Goal: Check status

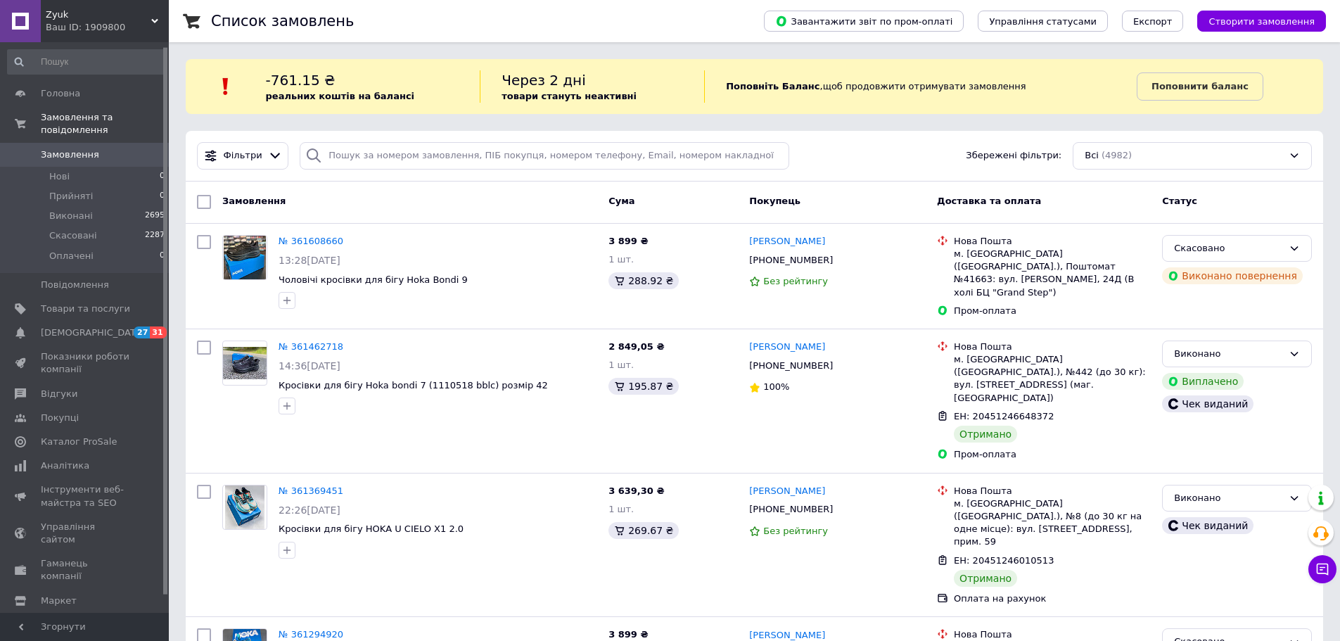
scroll to position [4, 0]
click at [1320, 564] on icon at bounding box center [1322, 569] width 12 height 12
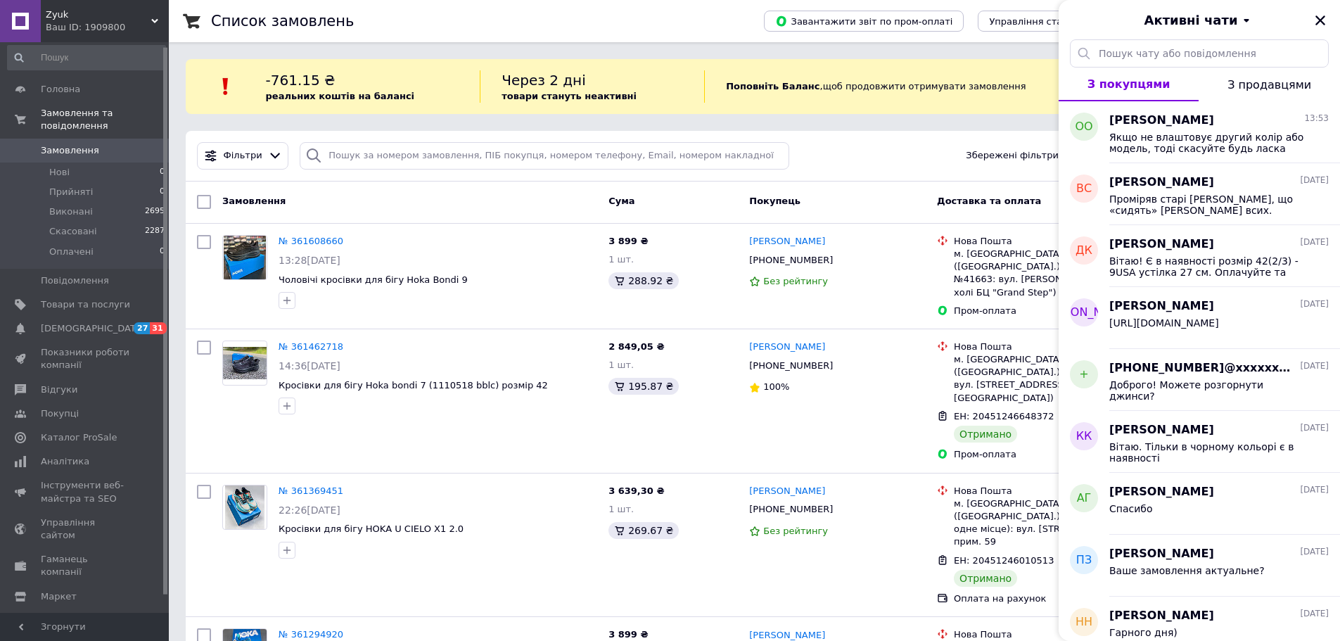
click at [1320, 564] on div "Ваше замовлення актуальне?" at bounding box center [1218, 573] width 219 height 23
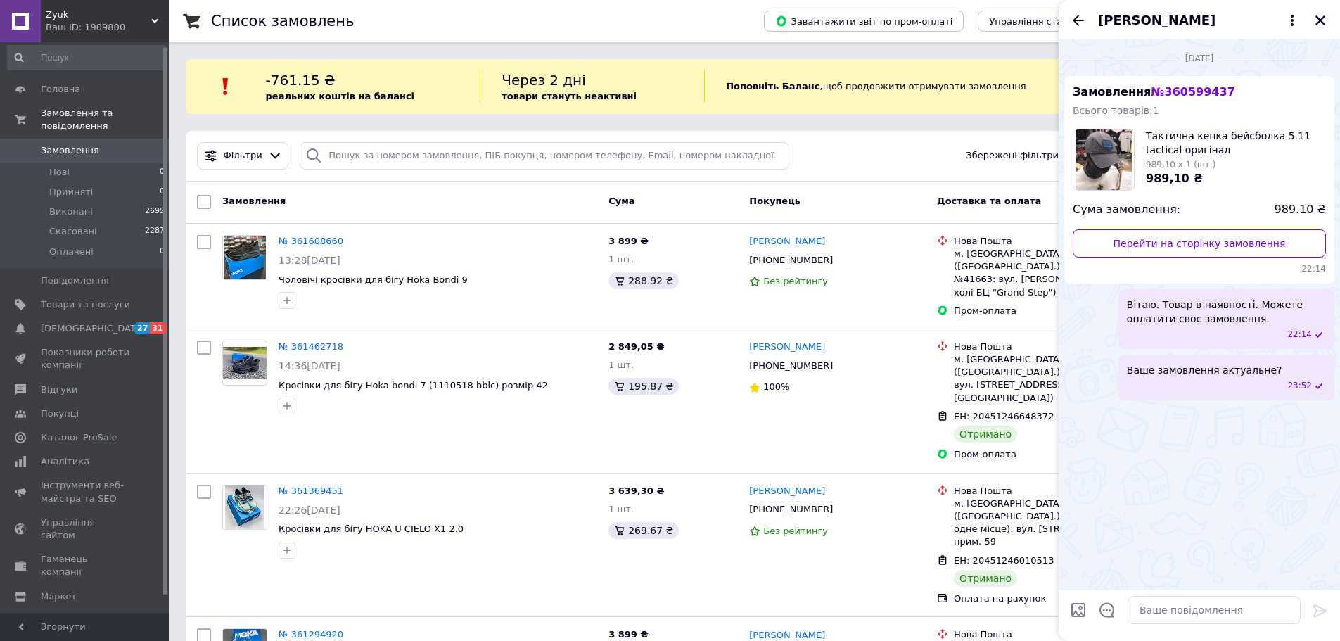
click at [1316, 19] on icon "Закрити" at bounding box center [1320, 20] width 13 height 13
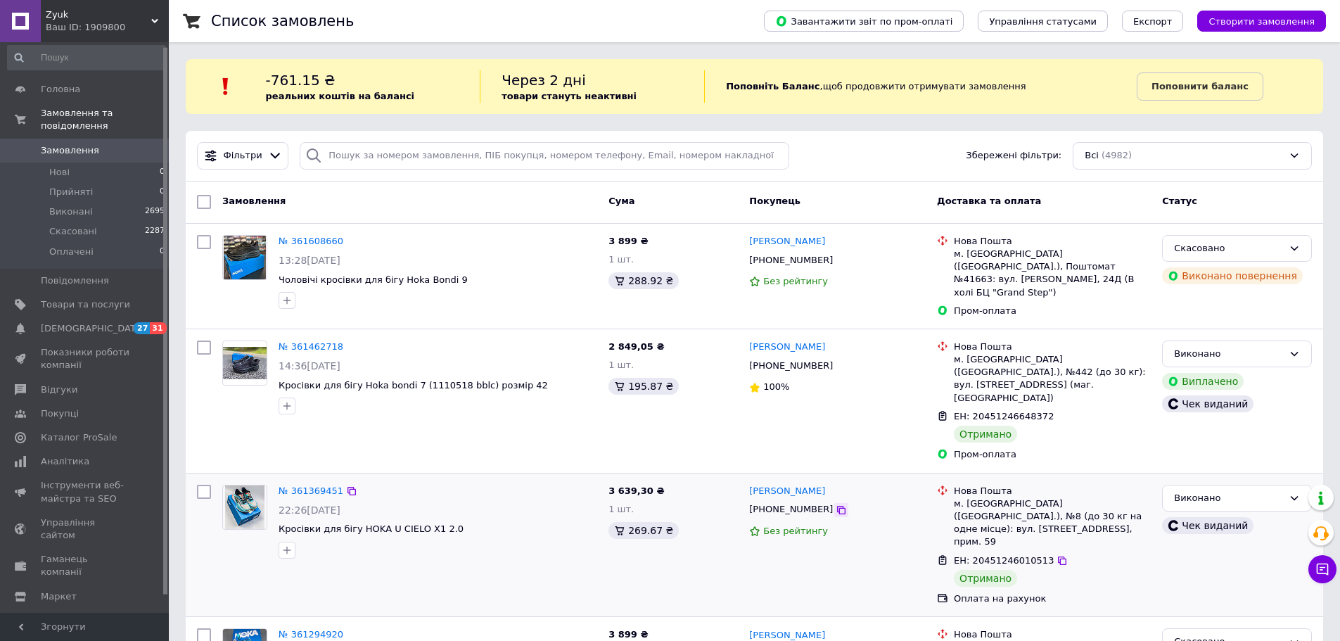
click at [837, 506] on icon at bounding box center [841, 510] width 8 height 8
